Goal: Book appointment/travel/reservation

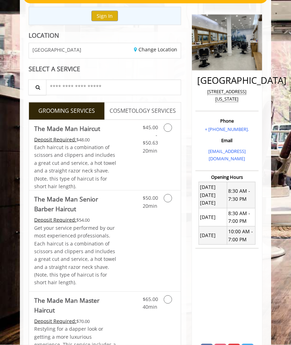
scroll to position [69, 0]
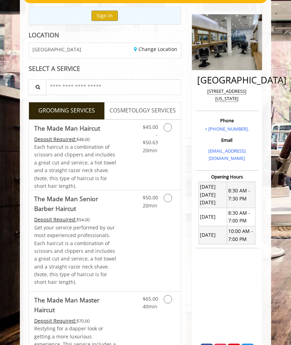
click at [168, 107] on span "COSMETOLOGY SERVICES" at bounding box center [143, 110] width 66 height 9
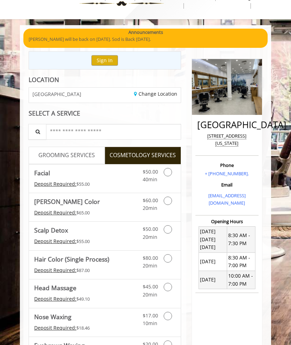
scroll to position [0, 0]
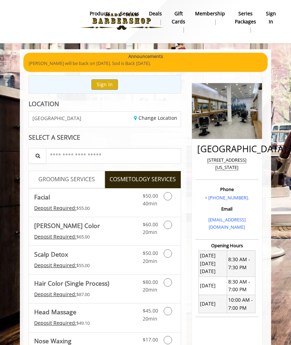
click at [286, 117] on body "Announcements [PERSON_NAME] will be back on [DATE]. Sod is Back [DATE]. announc…" at bounding box center [145, 306] width 291 height 514
click at [286, 65] on body "Announcements [PERSON_NAME] will be back on [DATE]. Sod is Back [DATE]. announc…" at bounding box center [145, 306] width 291 height 514
click at [14, 61] on body "Announcements [PERSON_NAME] will be back on [DATE]. Sod is Back [DATE]. announc…" at bounding box center [145, 306] width 291 height 514
click at [182, 43] on nav "Main Menu . products Services Deals gift cards Membership Series packages sign …" at bounding box center [145, 21] width 280 height 43
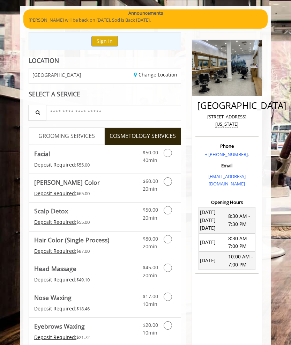
scroll to position [42, 0]
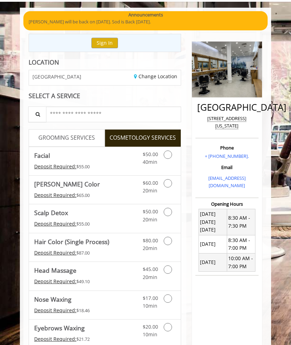
click at [198, 18] on div "Announcements" at bounding box center [146, 14] width 234 height 7
click at [84, 137] on span "GROOMING SERVICES" at bounding box center [66, 137] width 57 height 9
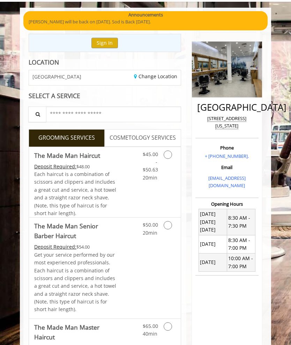
scroll to position [0, 0]
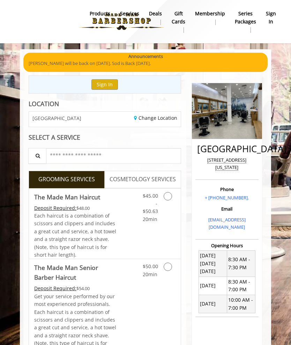
click at [173, 262] on link "Grooming services" at bounding box center [172, 268] width 8 height 19
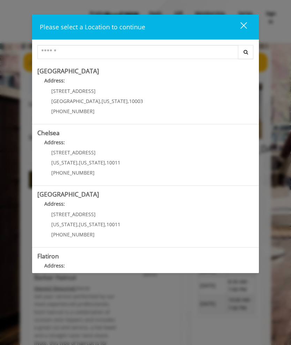
click at [47, 88] on div "[STREET_ADDRESS][US_STATE] (212) 598-1840" at bounding box center [91, 103] width 109 height 30
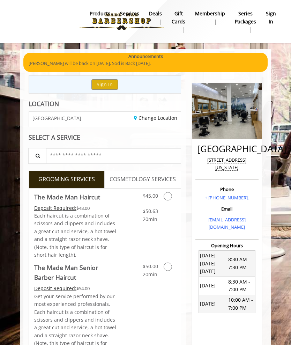
click at [170, 199] on link "Grooming services" at bounding box center [172, 205] width 8 height 35
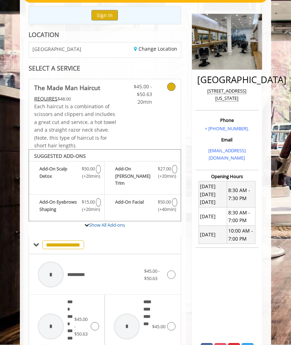
scroll to position [69, 0]
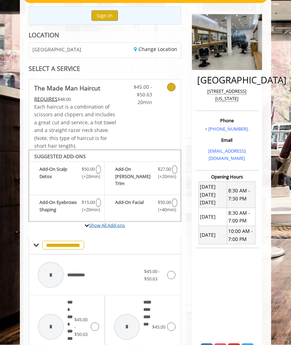
click at [122, 222] on link "Show All Add-ons" at bounding box center [107, 225] width 36 height 6
